Goal: Information Seeking & Learning: Learn about a topic

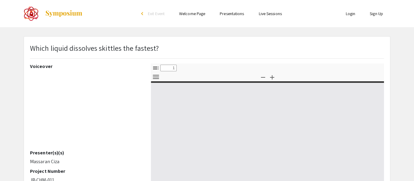
type input "0"
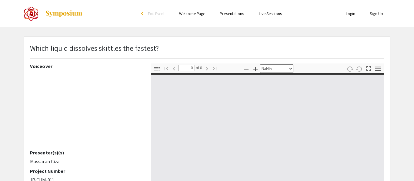
select select "auto"
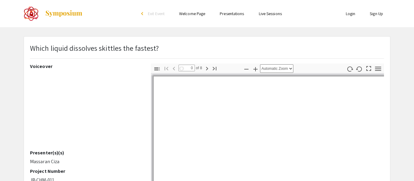
type input "1"
select select "auto"
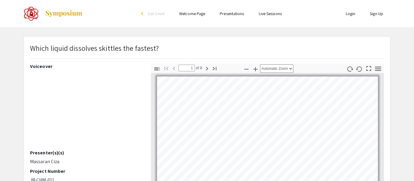
scroll to position [1, 0]
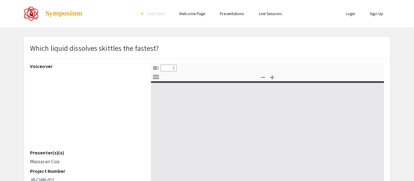
type input "0"
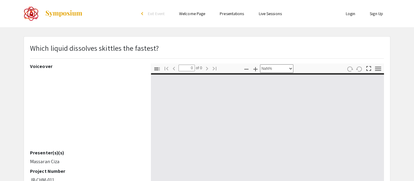
select select "auto"
